Goal: Use online tool/utility: Utilize a website feature to perform a specific function

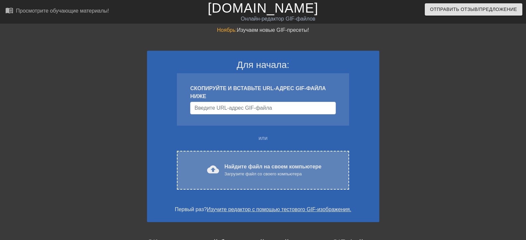
click at [244, 168] on font "Найдите файл на своем компьютере" at bounding box center [272, 167] width 97 height 6
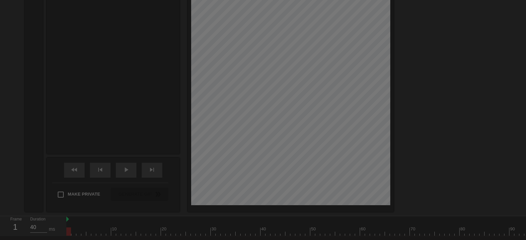
scroll to position [16, 0]
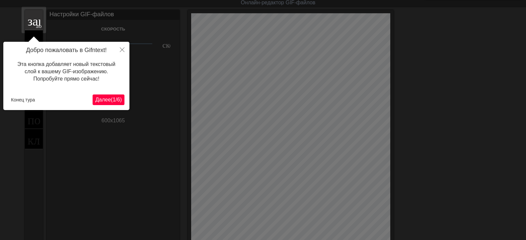
click at [111, 99] on font "(" at bounding box center [112, 100] width 2 height 6
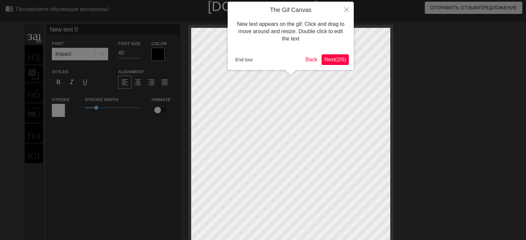
scroll to position [0, 0]
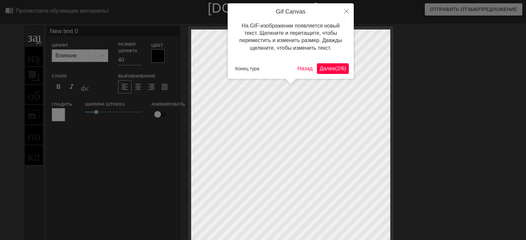
click at [335, 67] on font "(" at bounding box center [336, 69] width 2 height 6
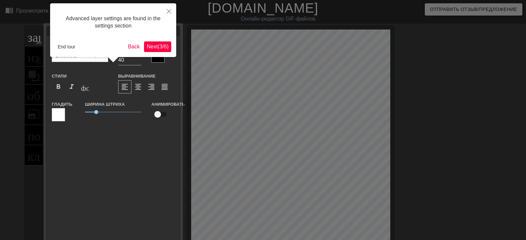
scroll to position [16, 0]
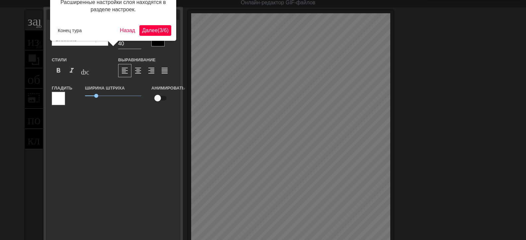
click at [143, 30] on font "Далее" at bounding box center [150, 31] width 16 height 6
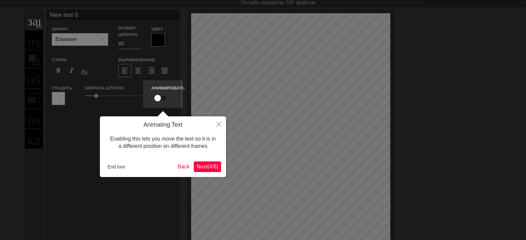
scroll to position [0, 0]
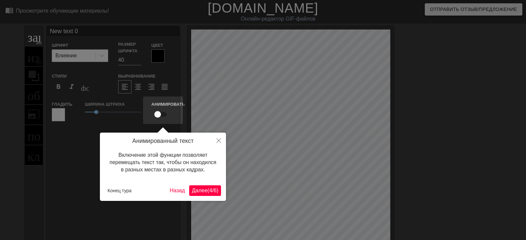
click at [196, 190] on font "Далее" at bounding box center [200, 191] width 16 height 6
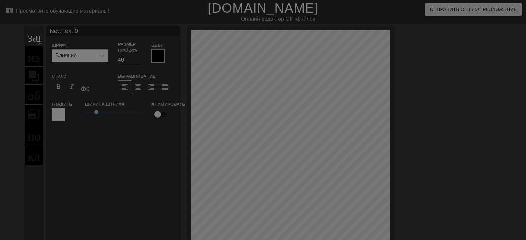
scroll to position [194, 0]
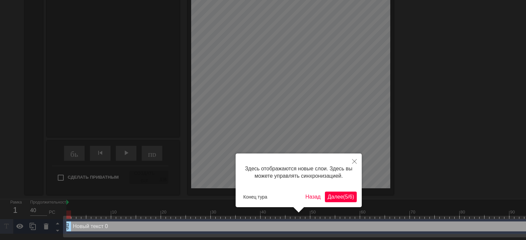
click at [331, 196] on font "Далее" at bounding box center [335, 197] width 16 height 6
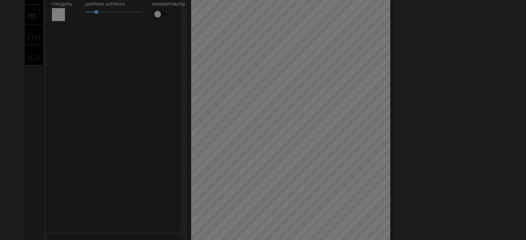
scroll to position [166, 0]
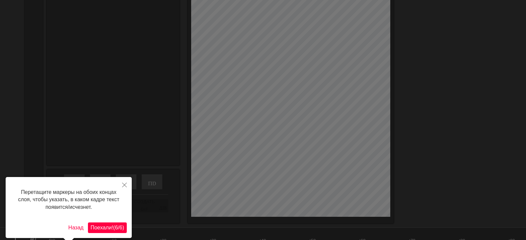
click at [98, 228] on font "Поехали!" at bounding box center [102, 228] width 23 height 6
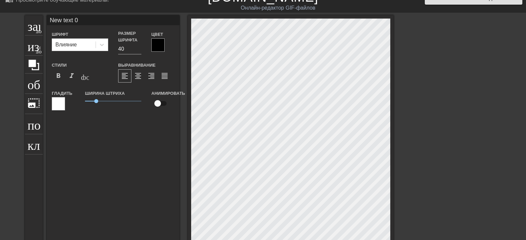
scroll to position [0, 0]
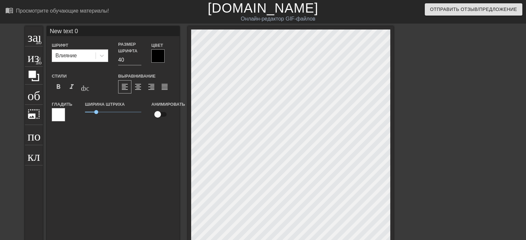
click at [82, 32] on input "New text 0" at bounding box center [113, 31] width 133 height 10
type input "N"
type input "Закупаюсь в [GEOGRAPHIC_DATA] ..."
click at [157, 55] on div at bounding box center [157, 55] width 13 height 13
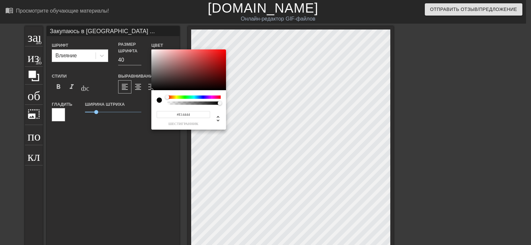
click at [203, 54] on div at bounding box center [188, 69] width 75 height 41
type input "#E31717"
click at [218, 54] on div at bounding box center [188, 69] width 75 height 41
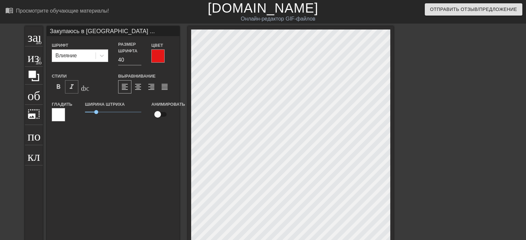
click at [72, 84] on font "format_italic" at bounding box center [72, 87] width 8 height 8
click at [58, 88] on font "format_bold" at bounding box center [58, 87] width 8 height 8
click at [58, 86] on font "format_bold" at bounding box center [58, 87] width 8 height 8
click at [86, 88] on font "формат_подчеркивание" at bounding box center [123, 87] width 84 height 8
click at [83, 87] on font "формат_подчеркивание" at bounding box center [123, 87] width 84 height 8
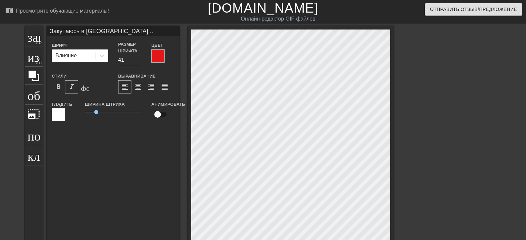
click at [138, 58] on input "41" at bounding box center [129, 60] width 23 height 11
click at [139, 61] on input "40" at bounding box center [129, 60] width 23 height 11
click at [139, 61] on input "39" at bounding box center [129, 60] width 23 height 11
click at [139, 61] on input "38" at bounding box center [129, 60] width 23 height 11
click at [139, 61] on input "37" at bounding box center [129, 60] width 23 height 11
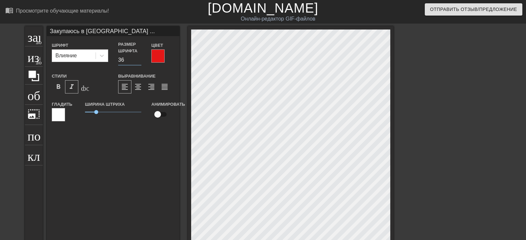
type input "36"
click at [139, 61] on input "36" at bounding box center [129, 60] width 23 height 11
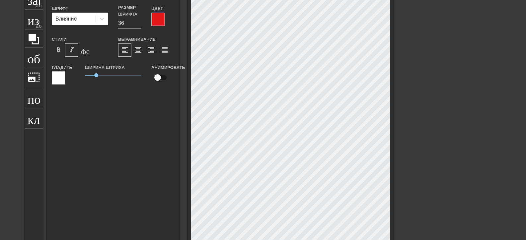
scroll to position [24, 0]
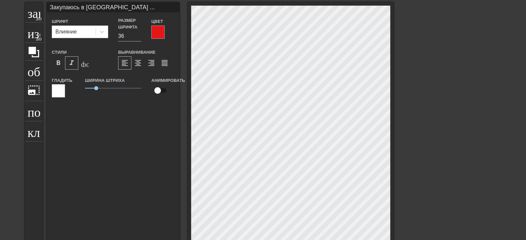
click at [162, 90] on input "checkbox" at bounding box center [158, 90] width 38 height 13
checkbox input "true"
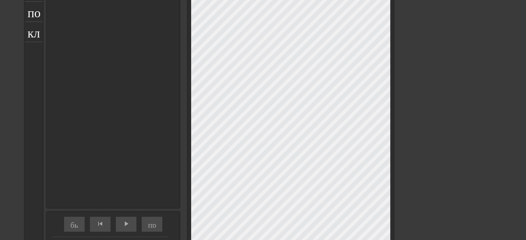
scroll to position [190, 0]
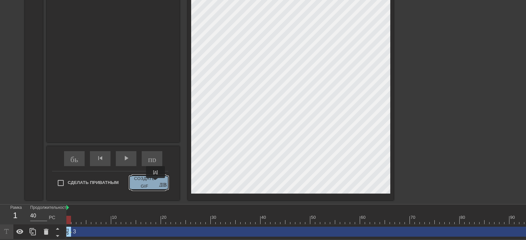
click at [155, 183] on font "Создать GIF" at bounding box center [144, 182] width 25 height 15
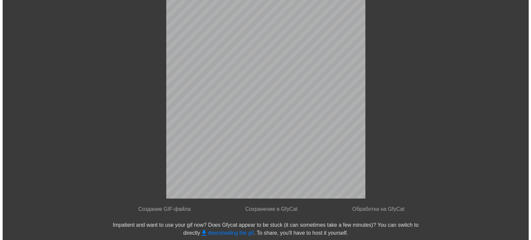
scroll to position [0, 0]
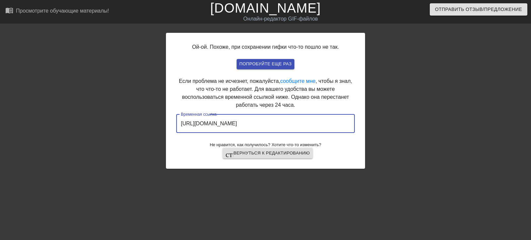
drag, startPoint x: 326, startPoint y: 125, endPoint x: 181, endPoint y: 123, distance: 145.3
click at [181, 123] on input "[URL][DOMAIN_NAME]" at bounding box center [265, 123] width 178 height 19
